Goal: Answer question/provide support

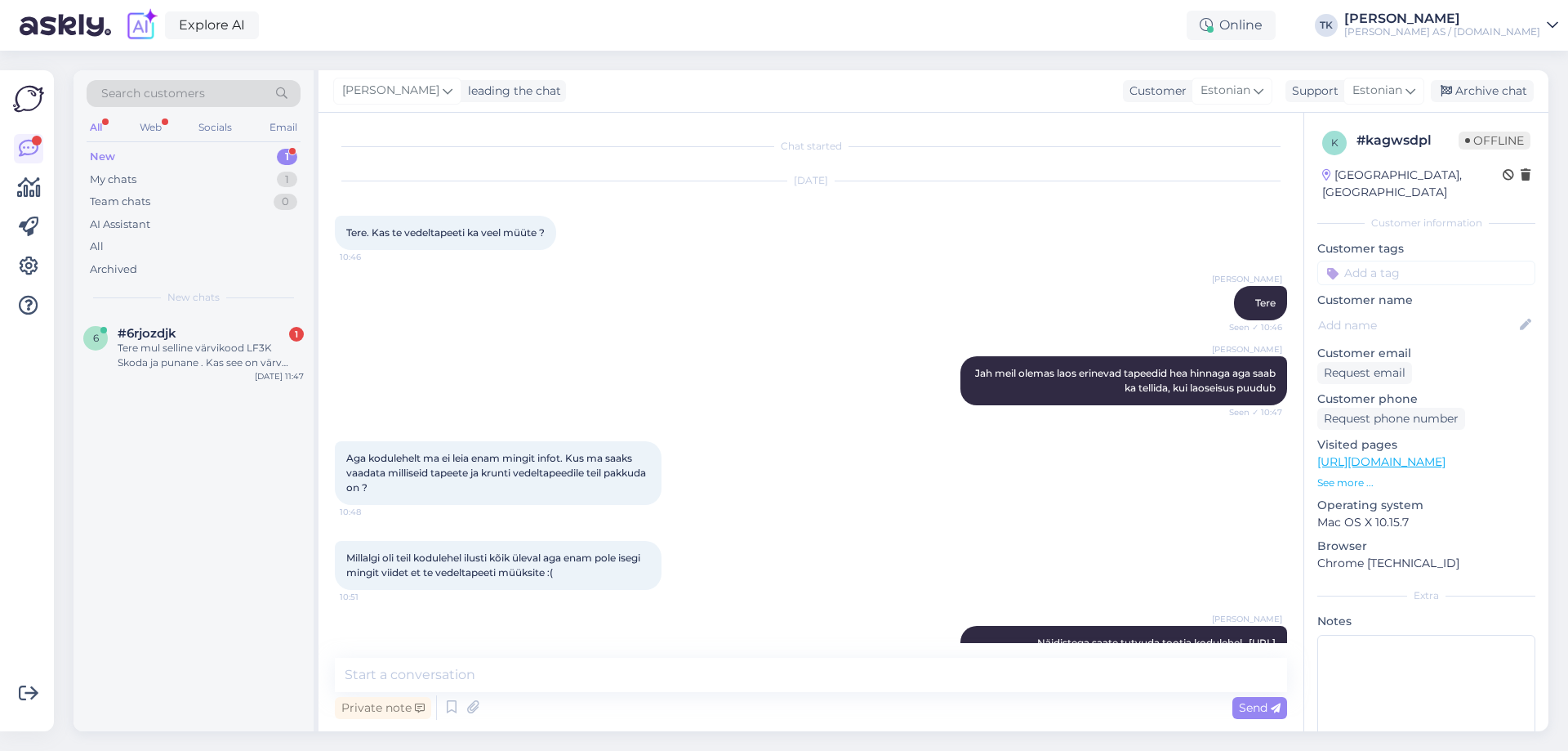
scroll to position [756, 0]
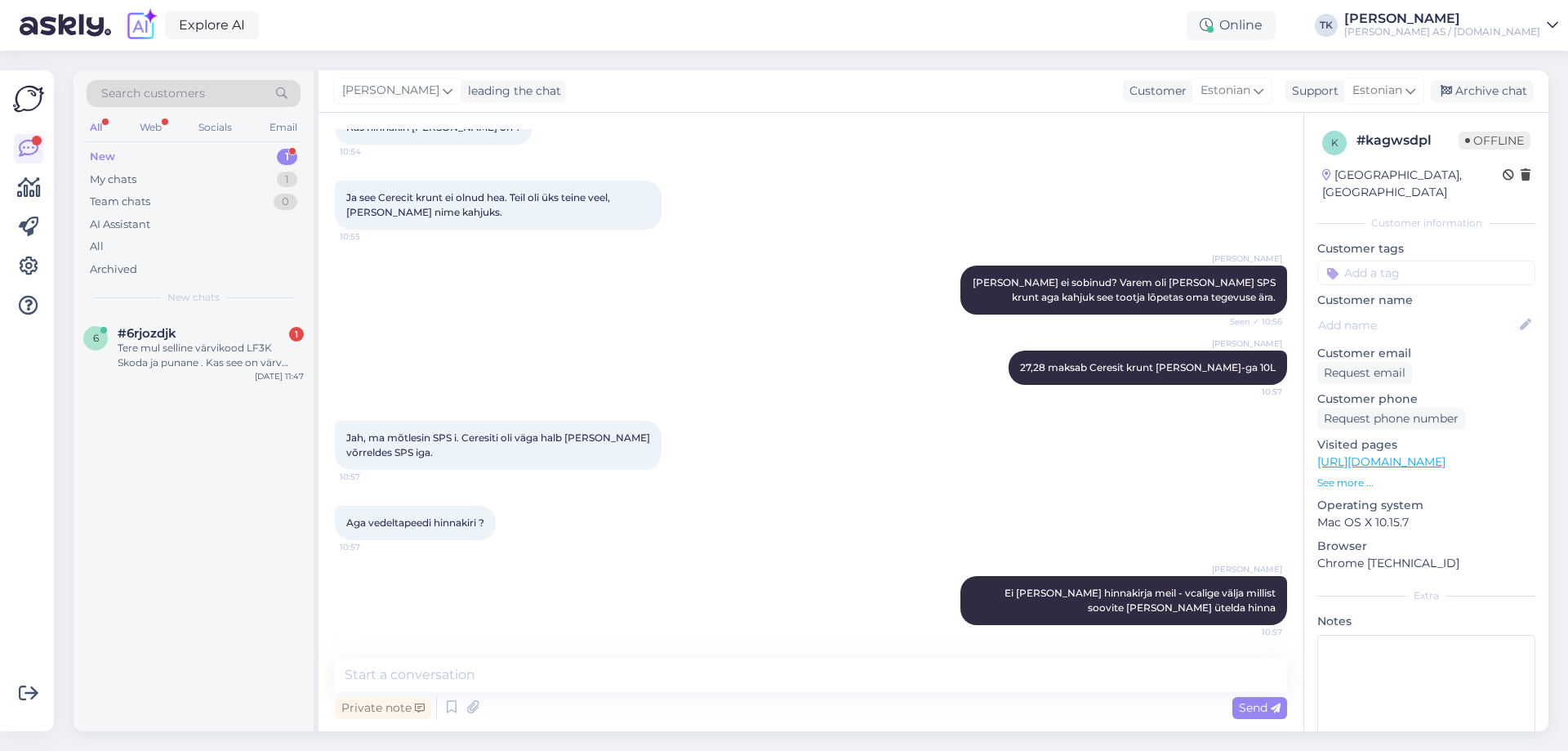
click at [103, 156] on div "New" at bounding box center [102, 157] width 25 height 17
click at [185, 344] on div "Tere mul selline värvikood LF3K Skoda ja punane . Kas see on värv koos lakiga v…" at bounding box center [211, 355] width 186 height 29
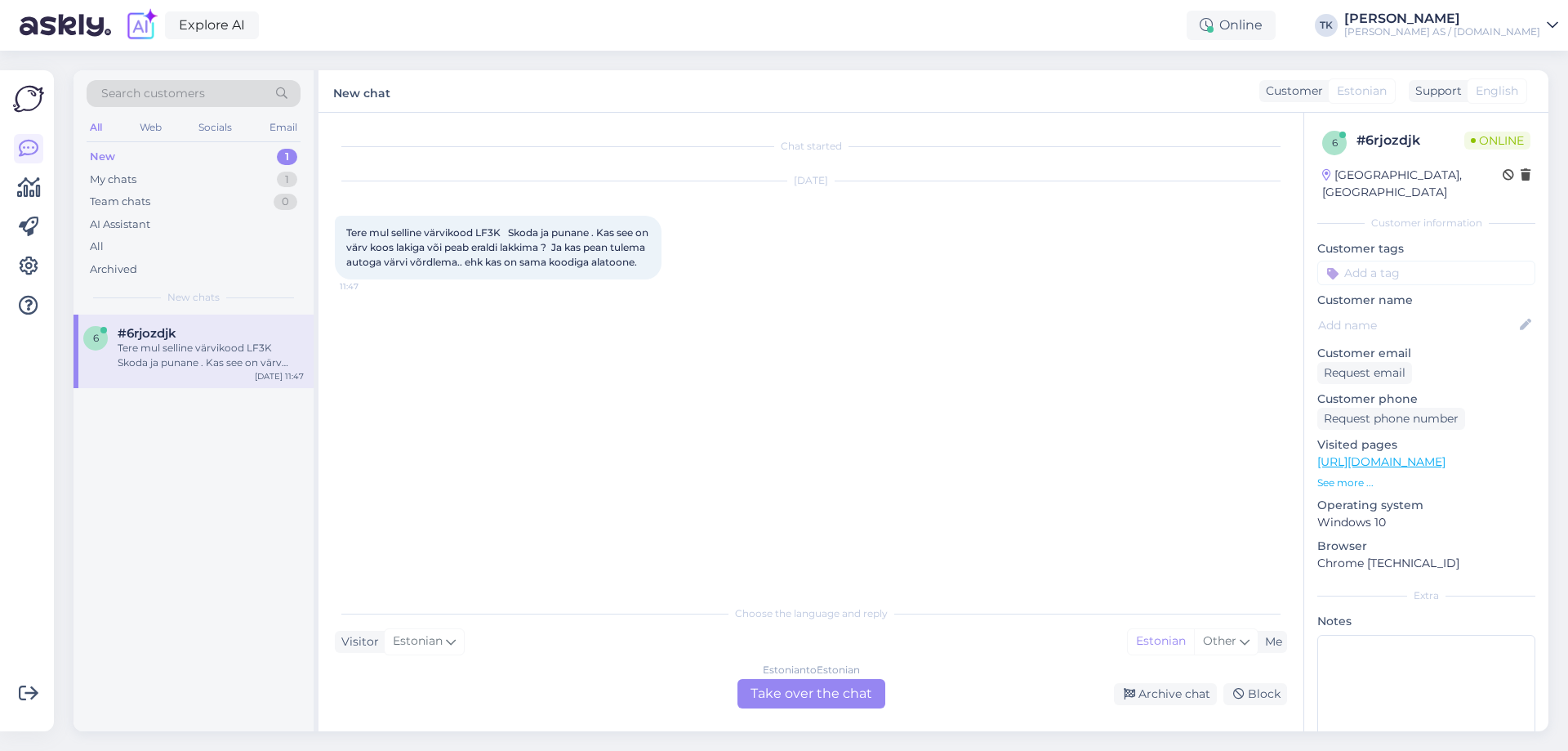
scroll to position [0, 0]
click at [803, 690] on div "Estonian to Estonian Take over the chat" at bounding box center [811, 693] width 148 height 29
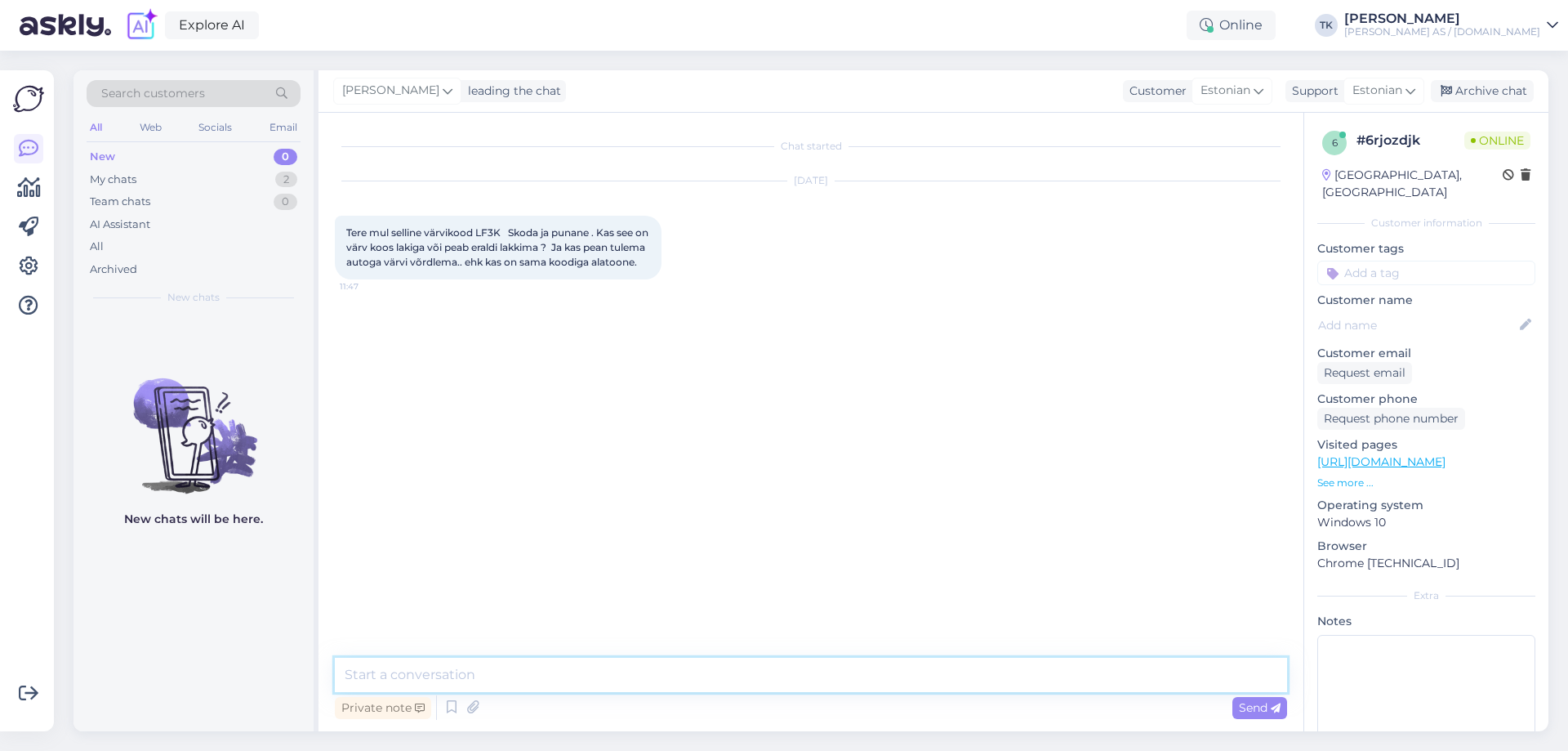
click at [381, 669] on textarea at bounding box center [811, 675] width 953 height 34
type textarea "Tere"
type textarea "Üks hetk kohe vaatan üle"
click at [706, 117] on div "Chat started [DATE] Tere mul selline värvikood LF3K Skoda ja punane . Kas see o…" at bounding box center [811, 422] width 985 height 618
click at [820, 120] on div "Chat started [DATE] Tere mul selline värvikood LF3K Skoda ja punane . Kas see o…" at bounding box center [811, 422] width 985 height 618
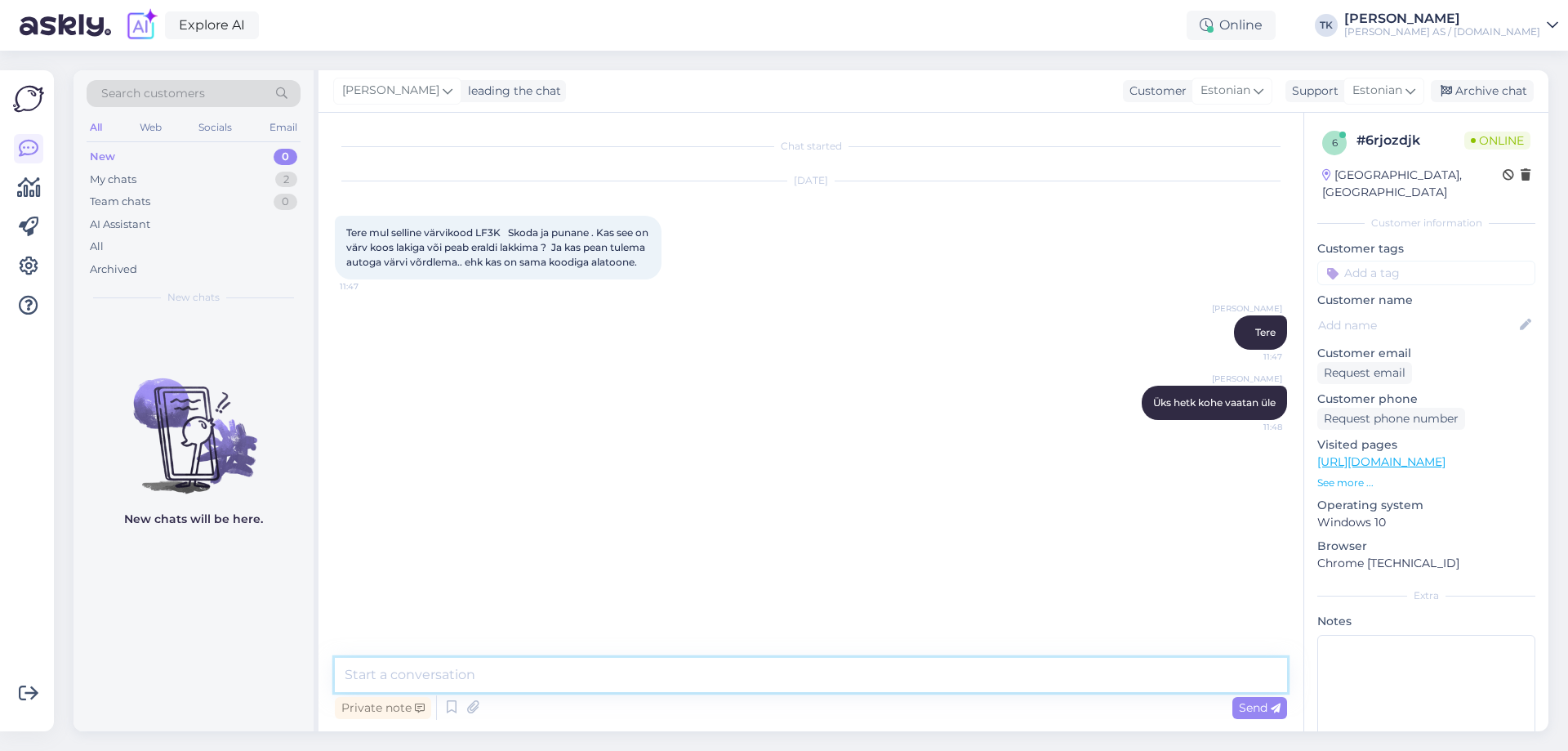
click at [372, 673] on textarea at bounding box center [811, 675] width 953 height 34
type textarea "[PERSON_NAME] nii lakialuse, kui ka pinnavärvina. Kohapeal olemas sellele värvi…"
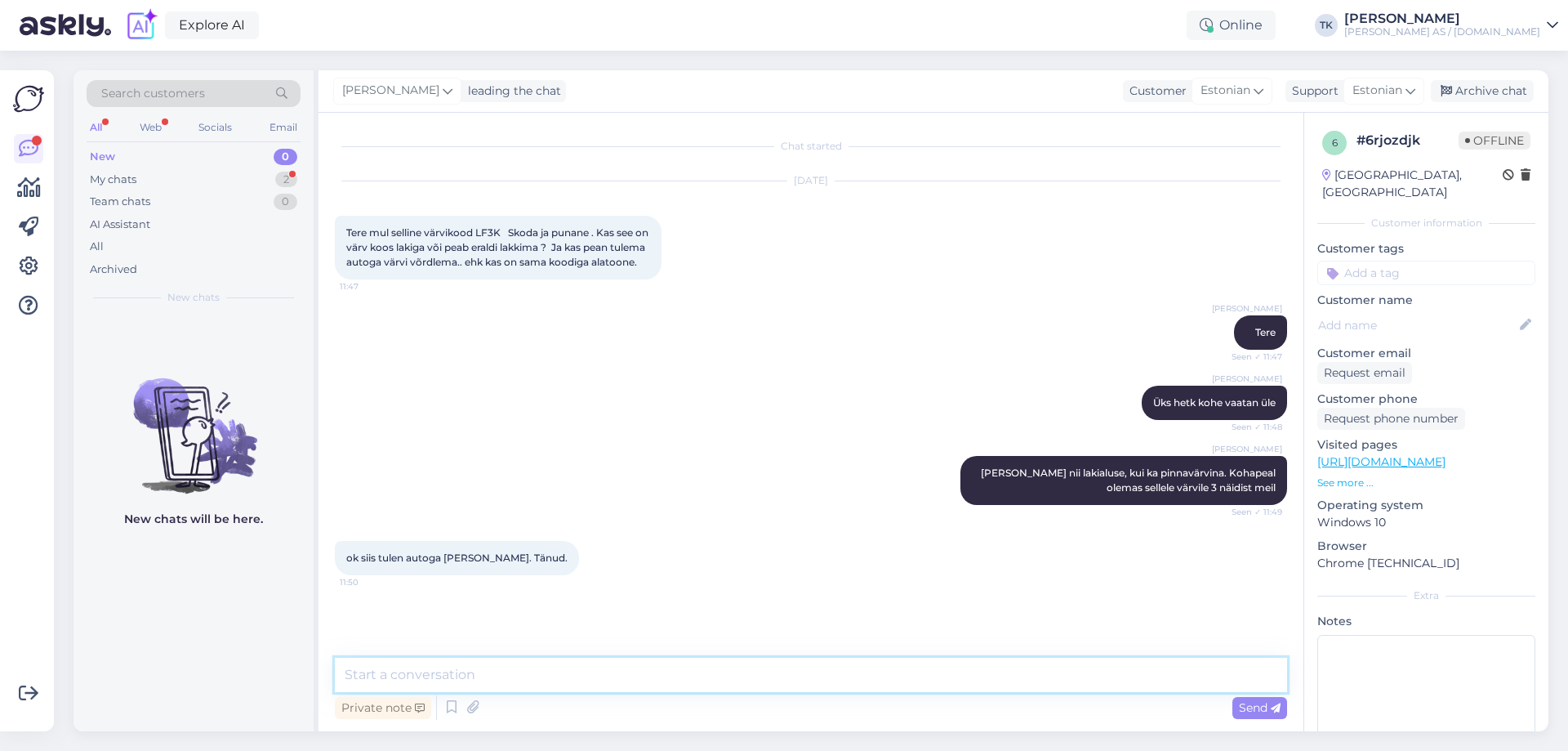
click at [408, 675] on textarea at bounding box center [811, 675] width 953 height 34
click at [1491, 91] on div "Archive chat" at bounding box center [1482, 91] width 103 height 22
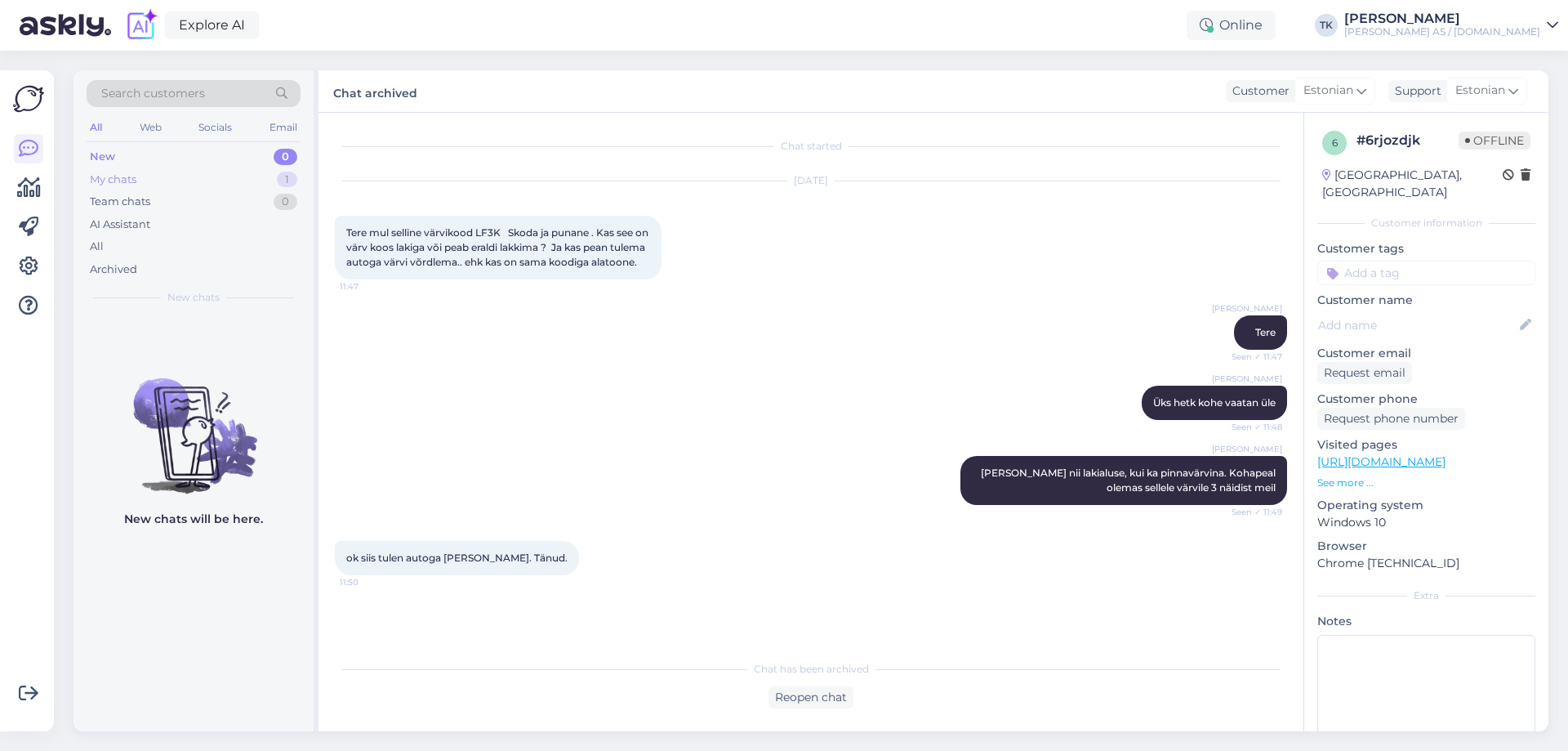
click at [104, 176] on div "My chats" at bounding box center [113, 180] width 47 height 17
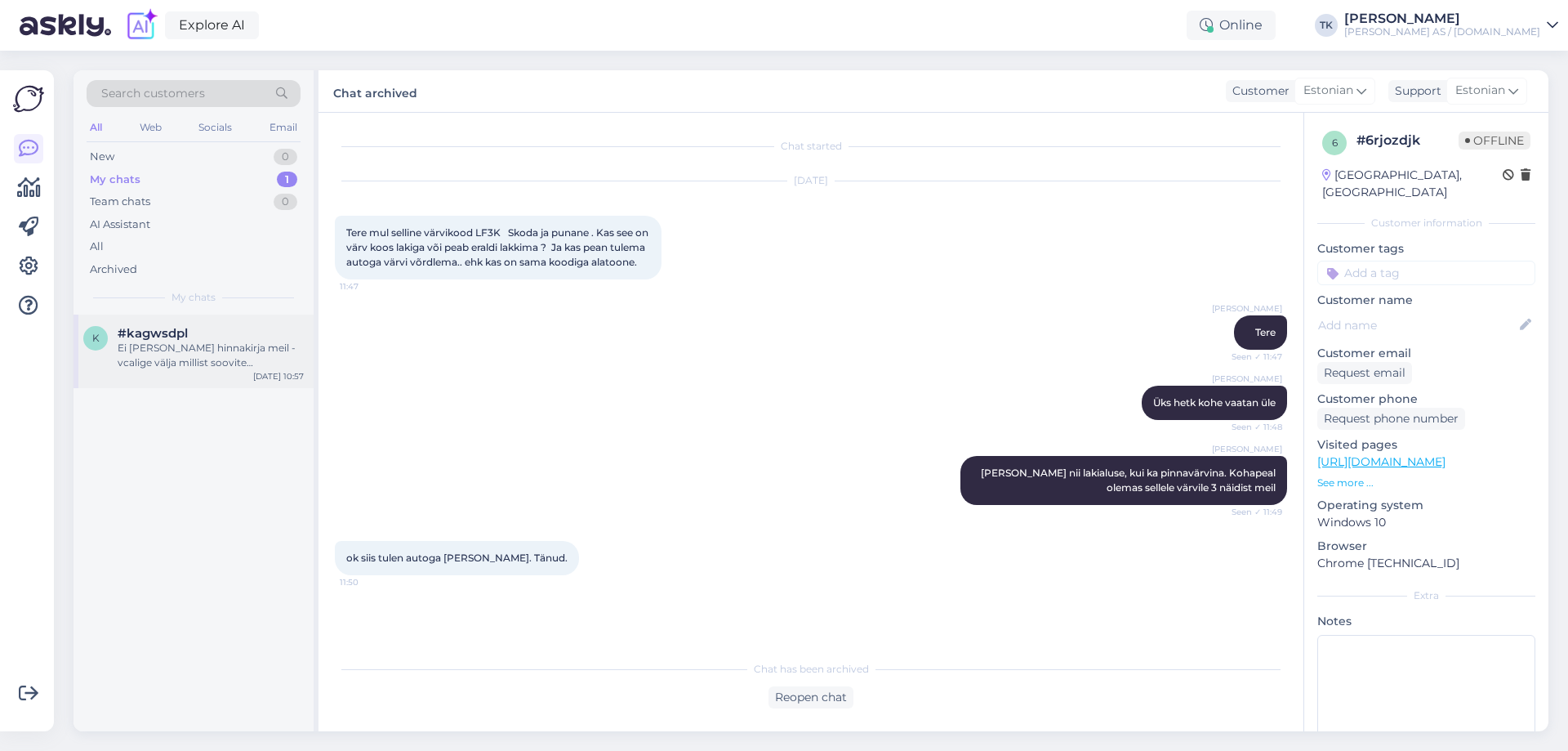
click at [187, 352] on div "Ei [PERSON_NAME] hinnakirja meil - vcalige välja millist soovite [PERSON_NAME] …" at bounding box center [211, 355] width 186 height 29
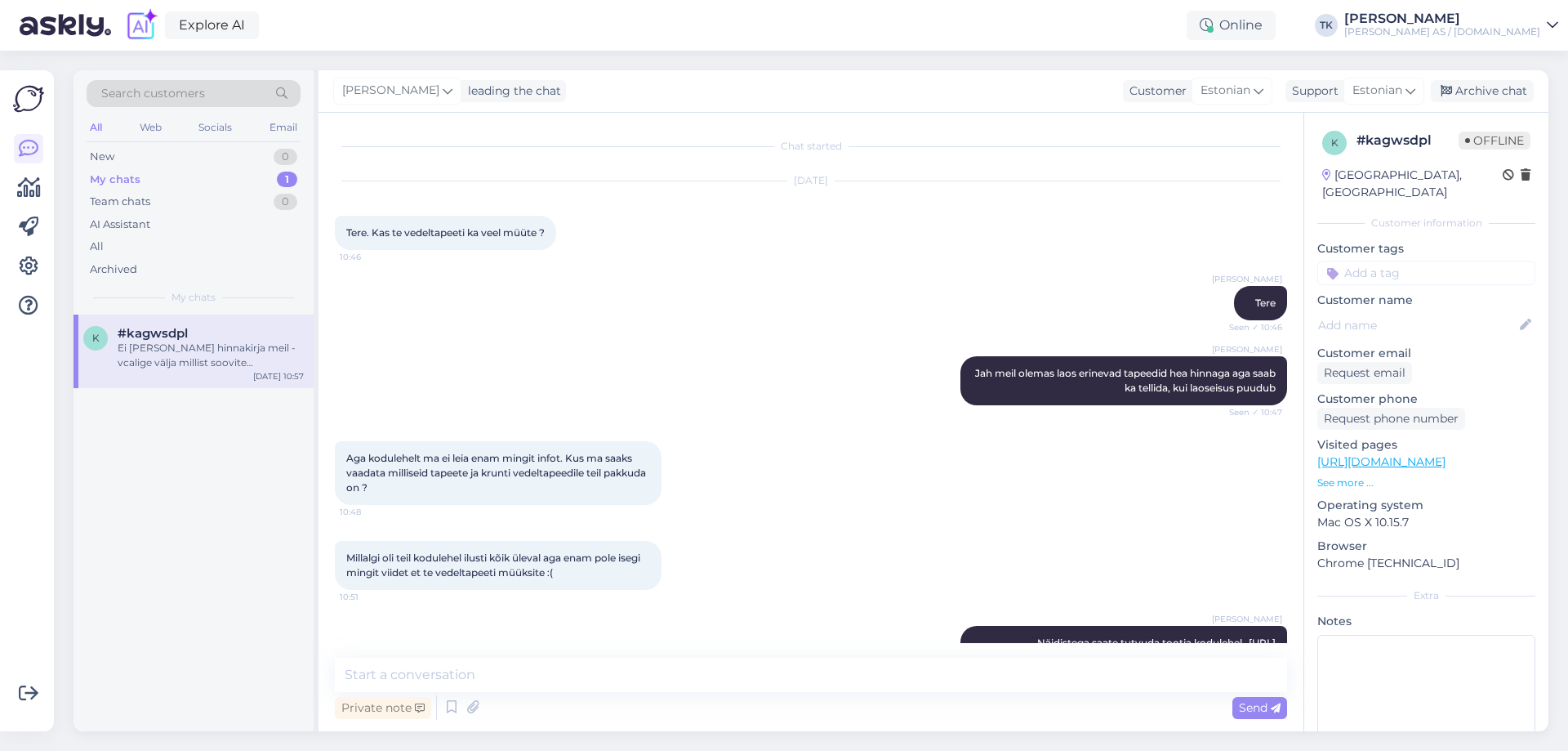
scroll to position [756, 0]
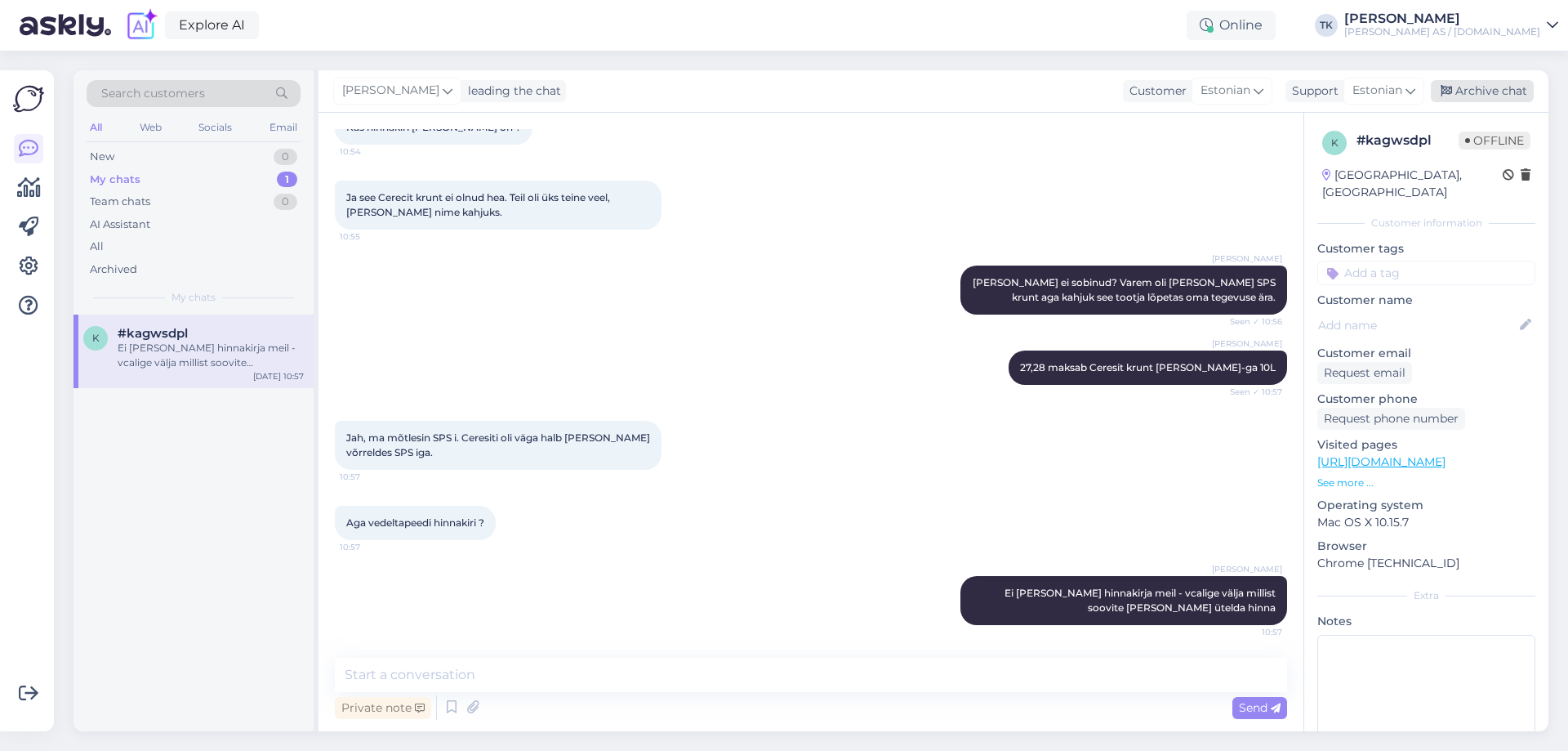
click at [1508, 87] on div "Archive chat" at bounding box center [1482, 91] width 103 height 22
